Goal: Navigation & Orientation: Find specific page/section

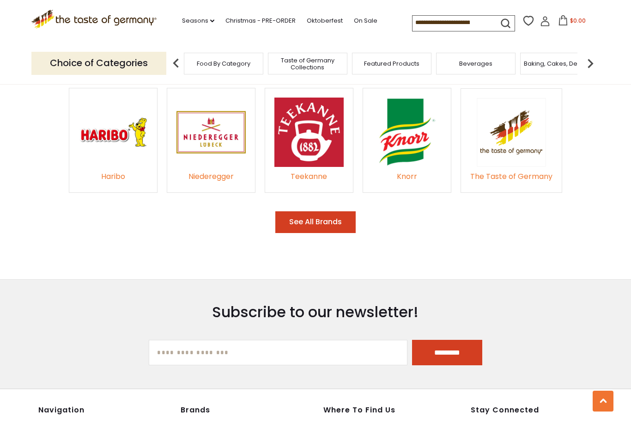
scroll to position [1380, 0]
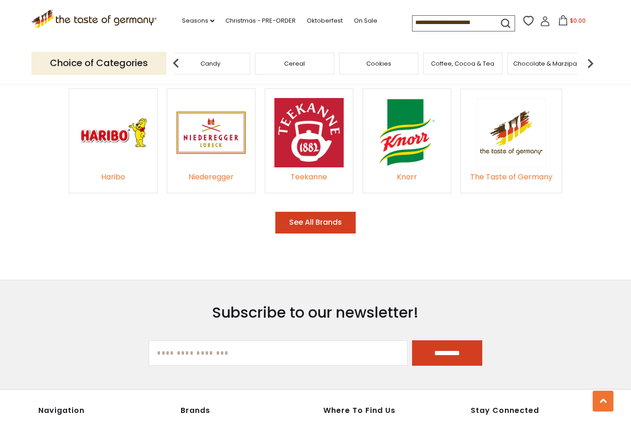
click at [177, 62] on img at bounding box center [176, 63] width 18 height 18
click at [294, 61] on div "Candy" at bounding box center [334, 64] width 80 height 22
click at [174, 61] on img at bounding box center [176, 63] width 18 height 18
click at [179, 58] on img at bounding box center [176, 63] width 18 height 18
click at [270, 62] on div "Breads" at bounding box center [268, 64] width 80 height 22
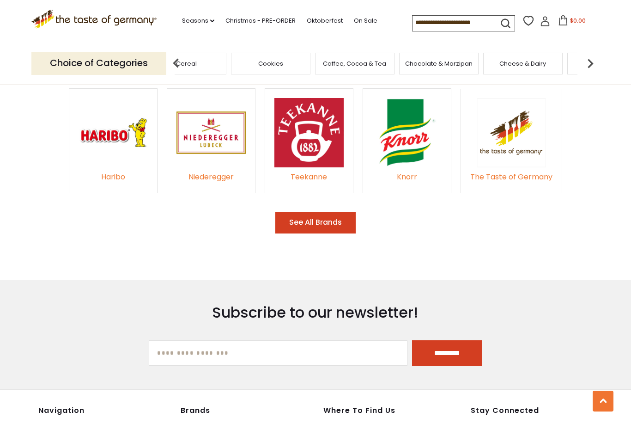
click at [177, 61] on img at bounding box center [176, 63] width 18 height 18
click at [172, 66] on img at bounding box center [176, 63] width 18 height 18
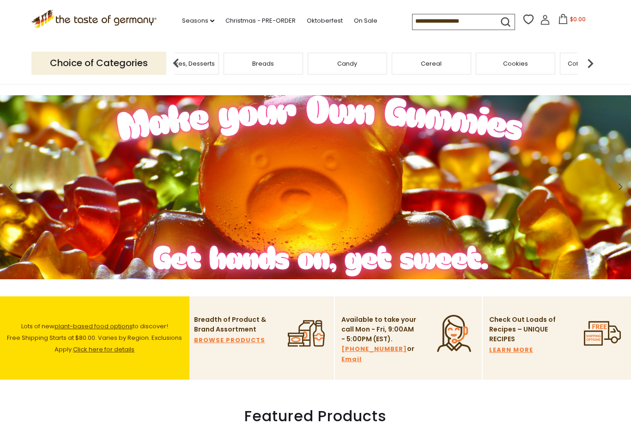
scroll to position [0, 0]
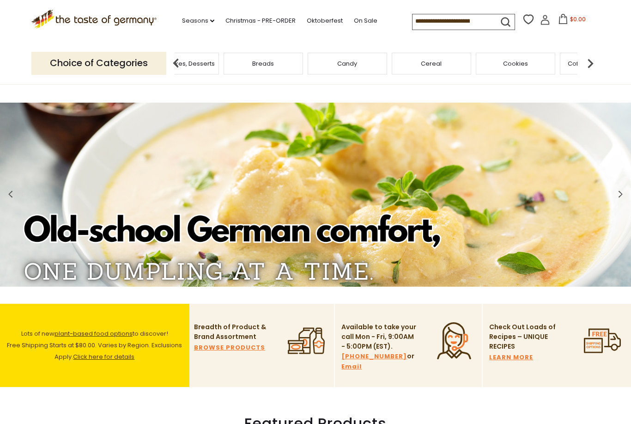
click at [337, 64] on span "Candy" at bounding box center [347, 63] width 20 height 7
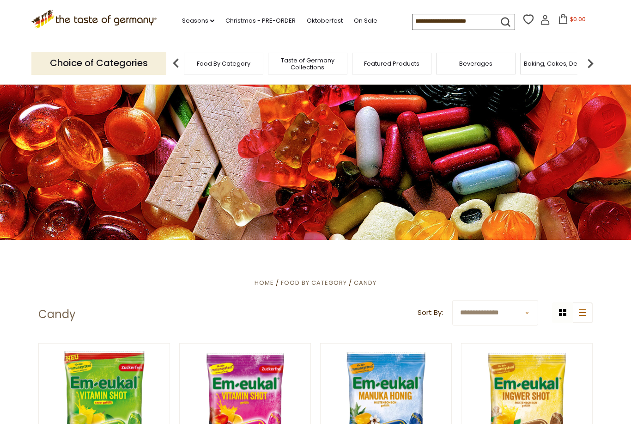
click at [180, 63] on img at bounding box center [176, 63] width 18 height 18
click at [181, 58] on img at bounding box center [176, 63] width 18 height 18
click at [180, 60] on img at bounding box center [176, 63] width 18 height 18
click at [593, 61] on img at bounding box center [590, 63] width 18 height 18
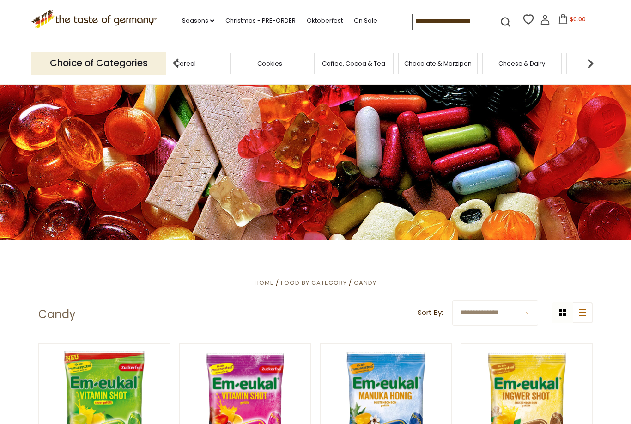
click at [171, 66] on img at bounding box center [176, 63] width 18 height 18
click at [180, 64] on img at bounding box center [176, 63] width 18 height 18
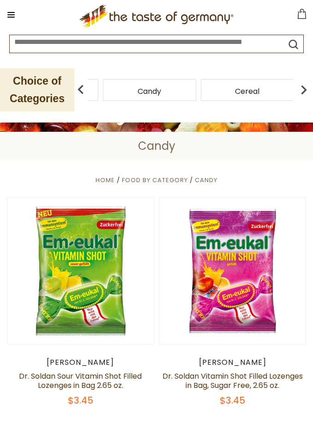
click at [196, 83] on div "Candy" at bounding box center [149, 90] width 93 height 22
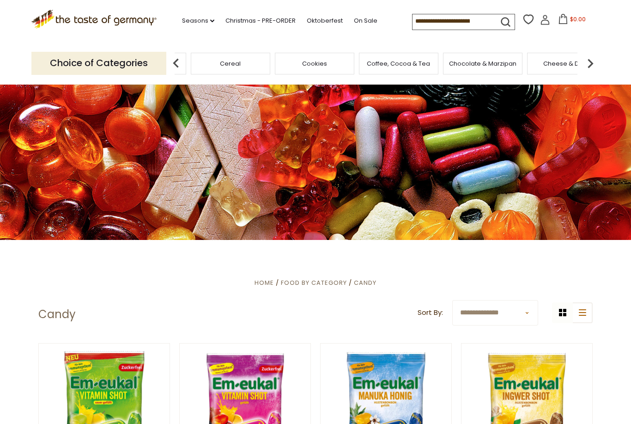
click at [178, 57] on img at bounding box center [176, 63] width 18 height 18
click at [173, 65] on img at bounding box center [176, 63] width 18 height 18
click at [141, 58] on div "Candy" at bounding box center [102, 64] width 80 height 22
click at [183, 59] on img at bounding box center [176, 63] width 18 height 18
click at [182, 60] on img at bounding box center [176, 63] width 18 height 18
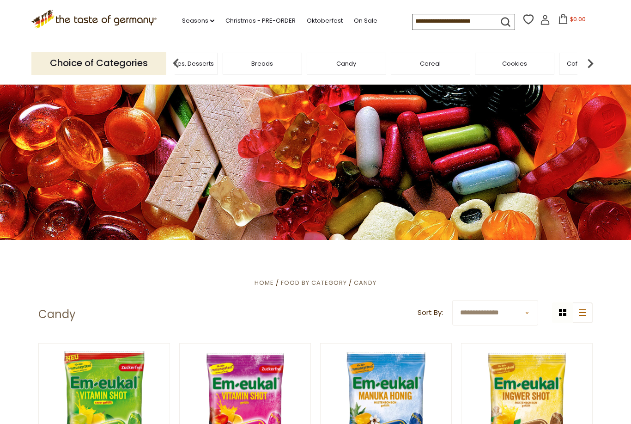
click at [270, 60] on span "Breads" at bounding box center [262, 63] width 22 height 7
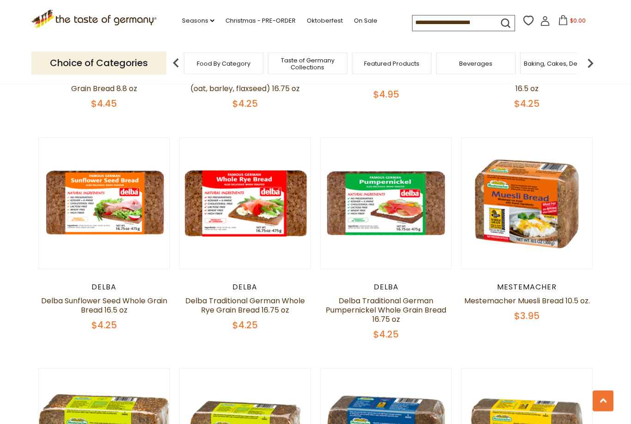
scroll to position [1322, 0]
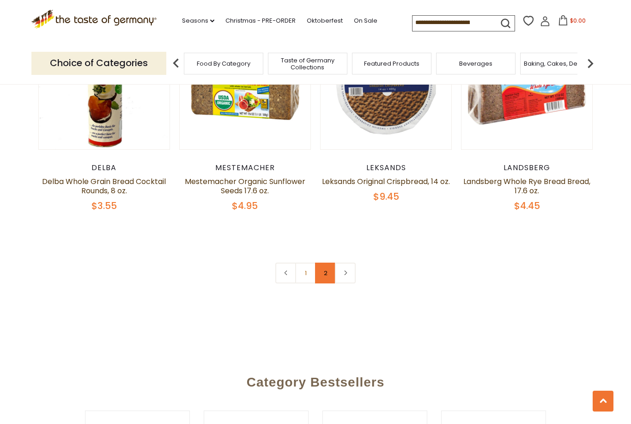
click at [325, 273] on link "2" at bounding box center [325, 273] width 21 height 21
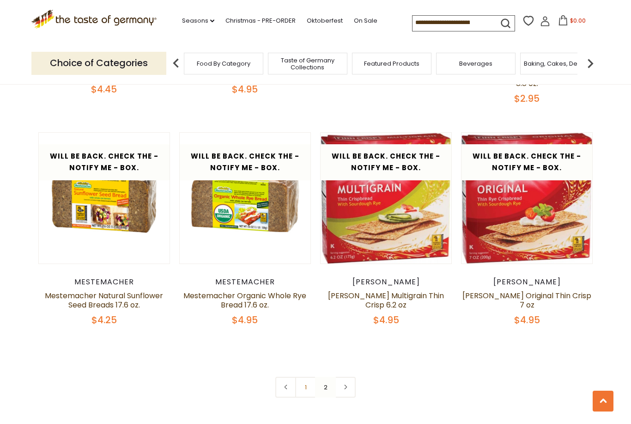
scroll to position [1113, 0]
